Goal: Task Accomplishment & Management: Manage account settings

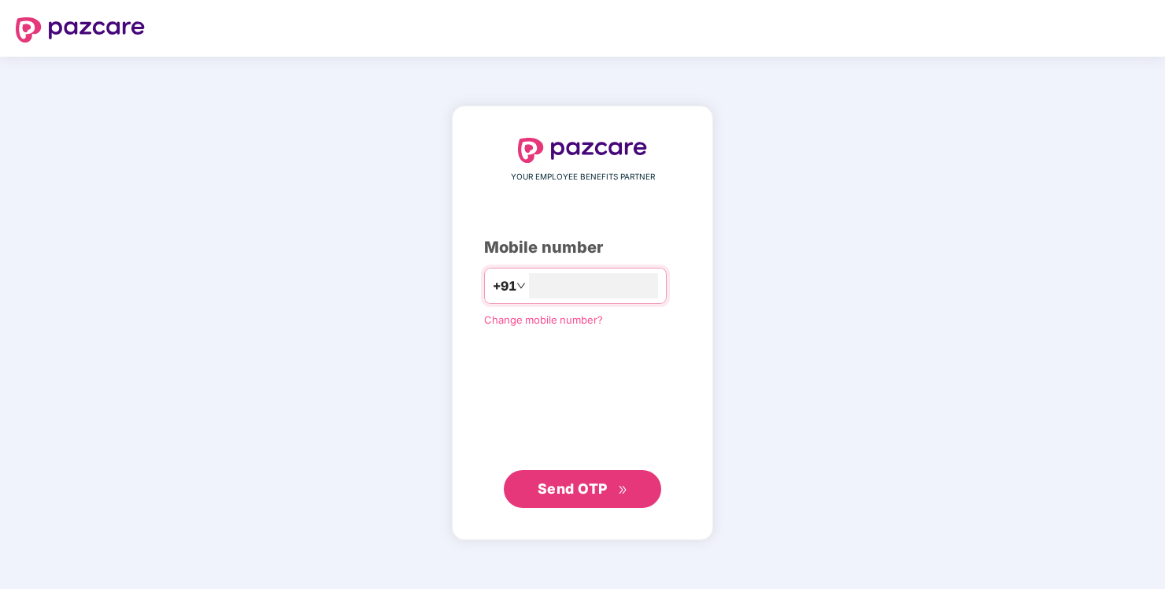
type input "**********"
click at [583, 485] on span "Send OTP" at bounding box center [572, 487] width 70 height 17
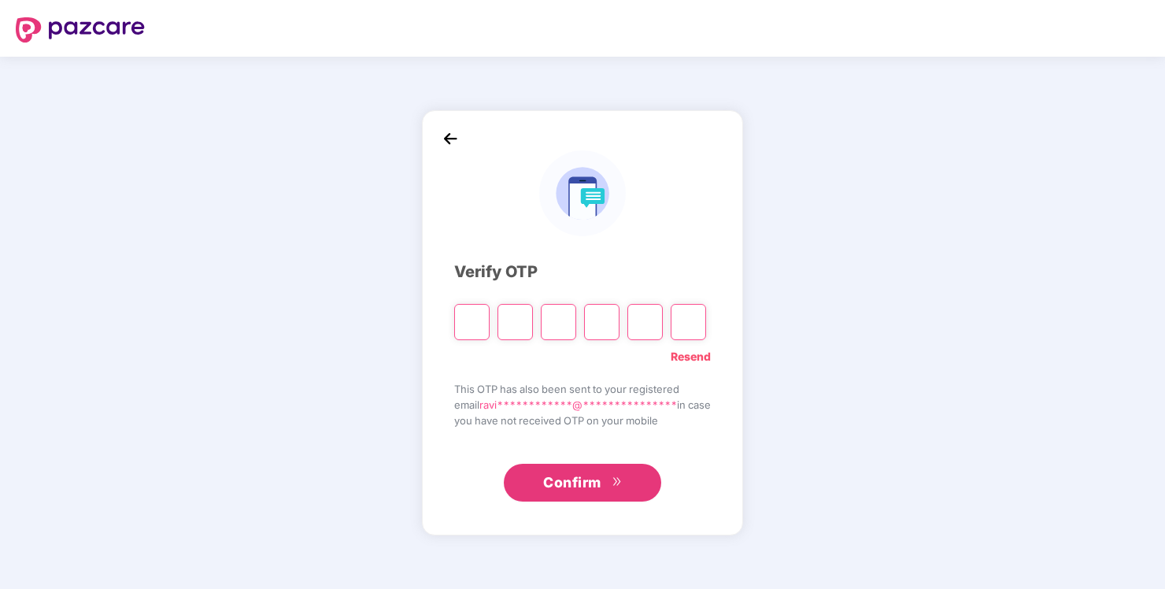
paste input "*"
type input "*"
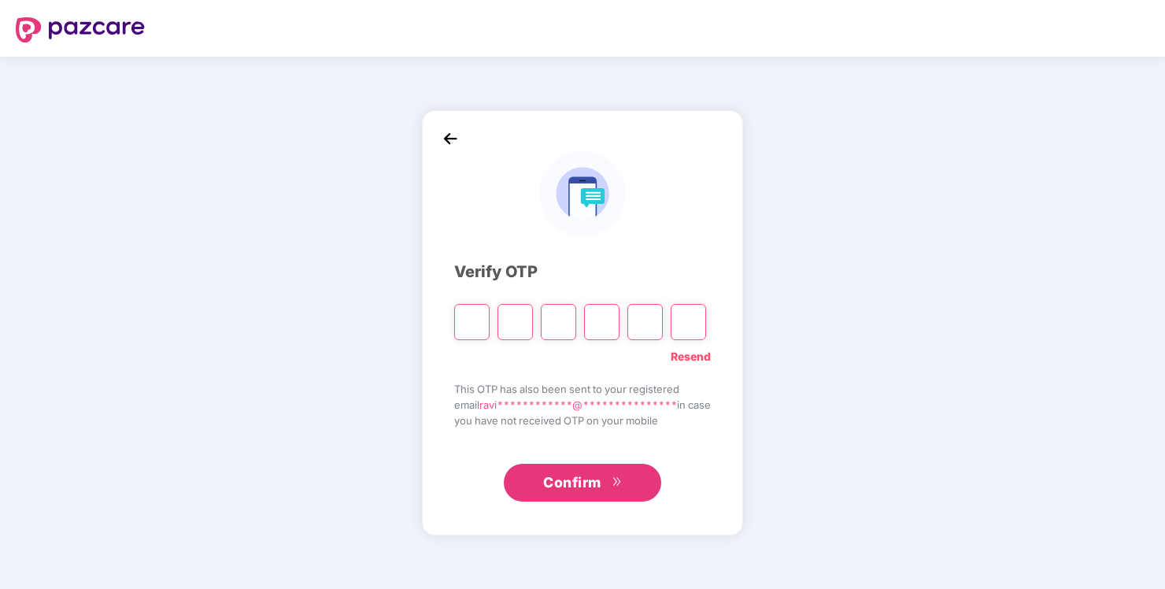
type input "*"
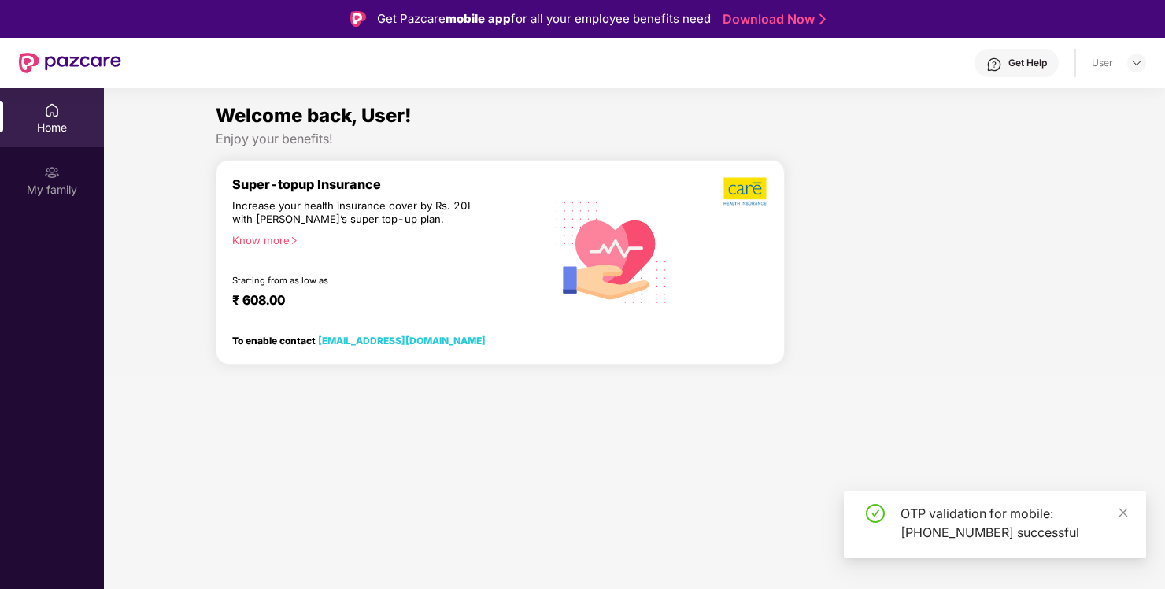
click at [1024, 57] on div "Get Help" at bounding box center [1027, 63] width 39 height 13
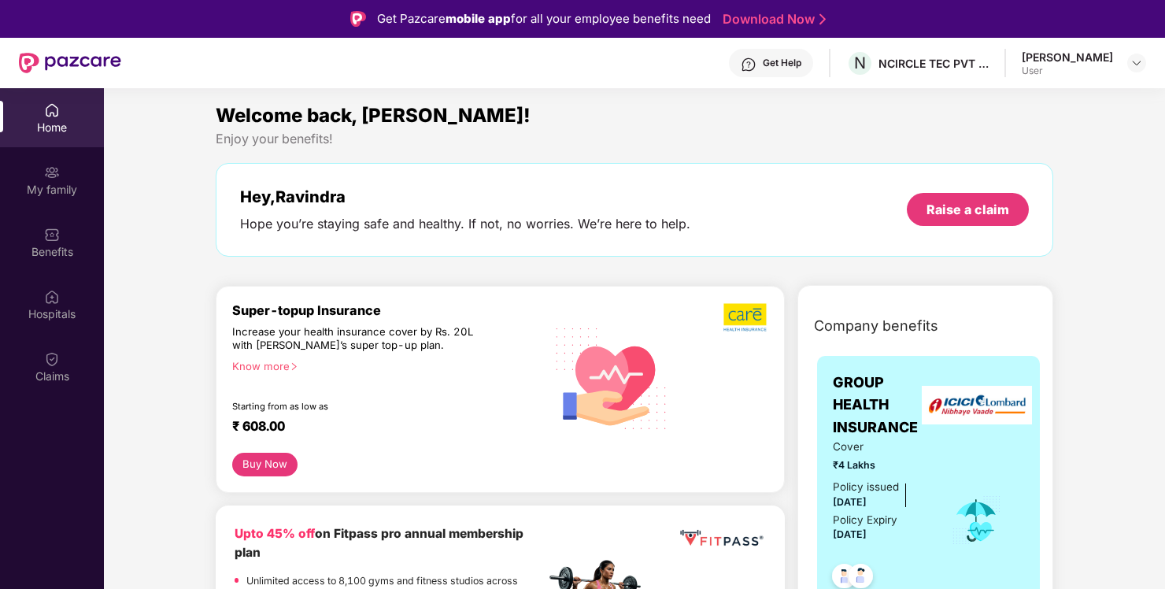
click at [1118, 59] on div "[PERSON_NAME] User" at bounding box center [1083, 64] width 124 height 28
click at [1130, 65] on img at bounding box center [1136, 63] width 13 height 13
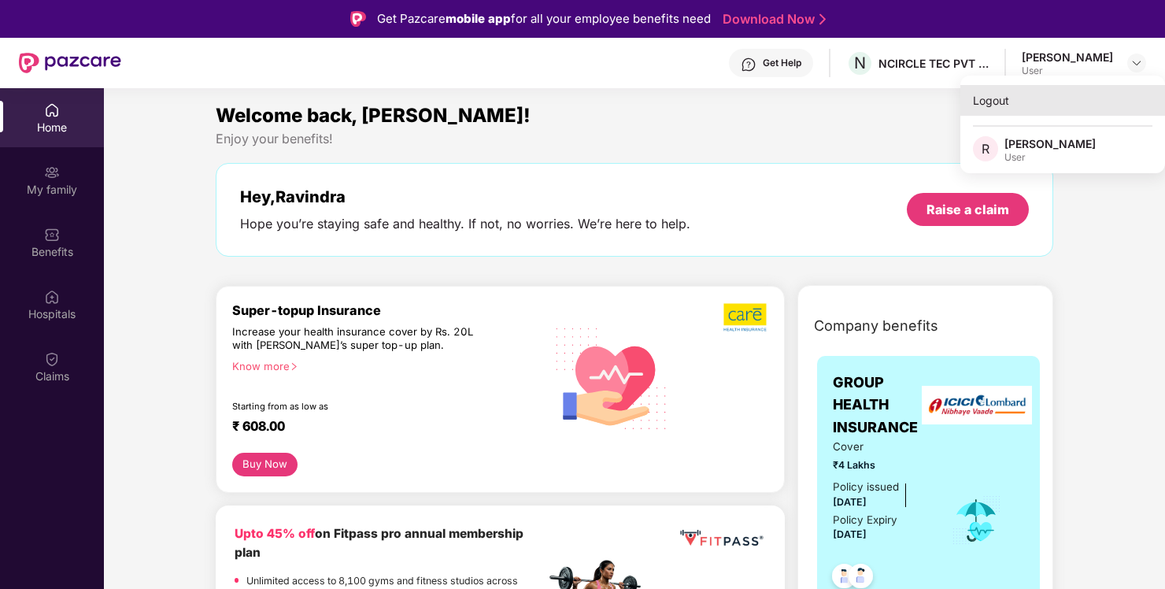
click at [981, 107] on div "Logout" at bounding box center [1062, 100] width 205 height 31
